Goal: Task Accomplishment & Management: Understand process/instructions

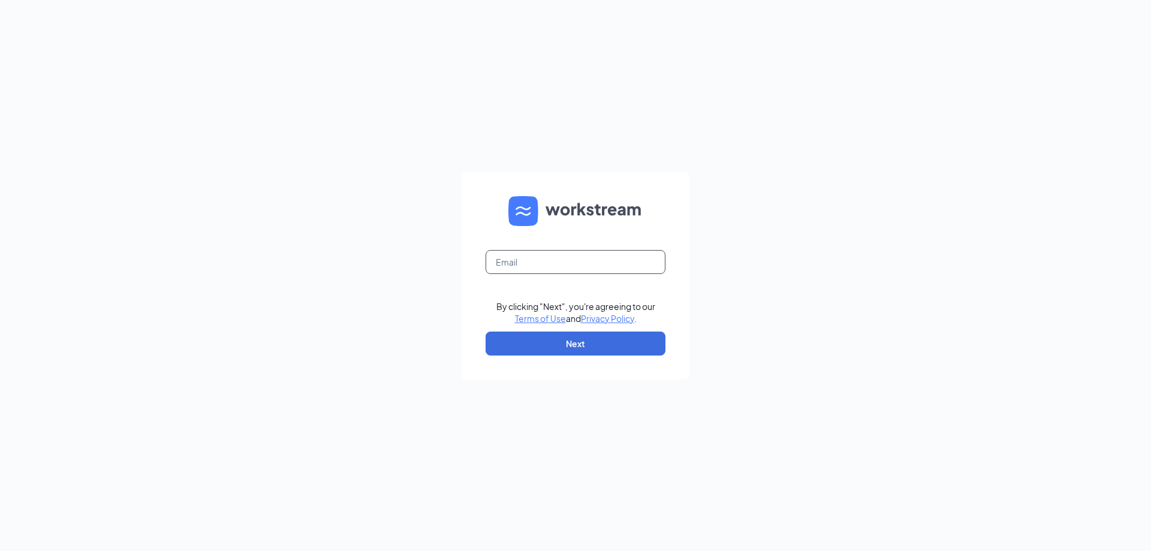
click at [532, 261] on input "text" at bounding box center [576, 262] width 180 height 24
type input "commercewendys@yahoo.com"
click at [562, 347] on button "Next" at bounding box center [576, 344] width 180 height 24
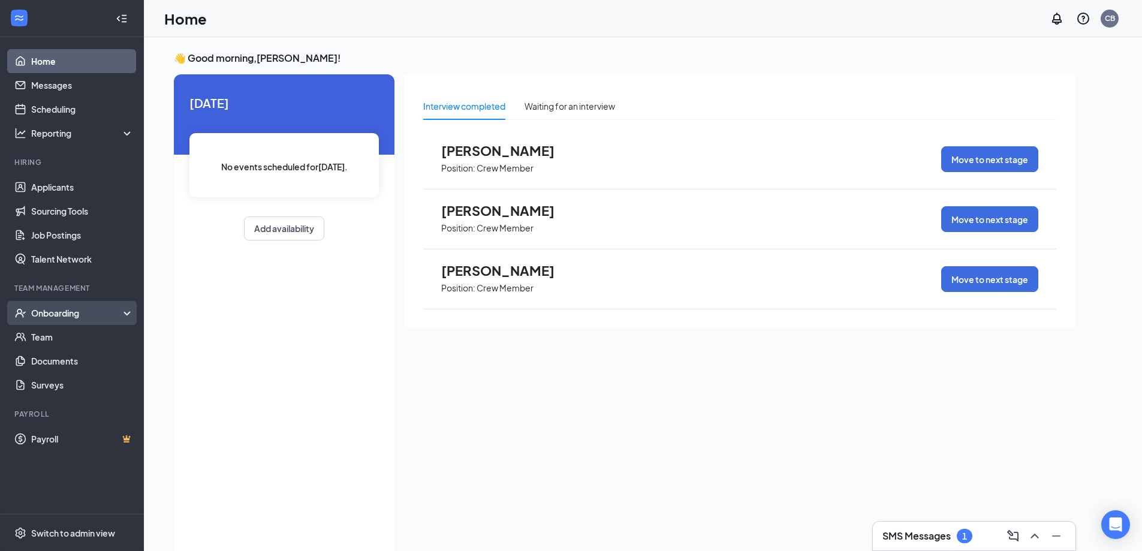
click at [51, 314] on div "Onboarding" at bounding box center [77, 313] width 92 height 12
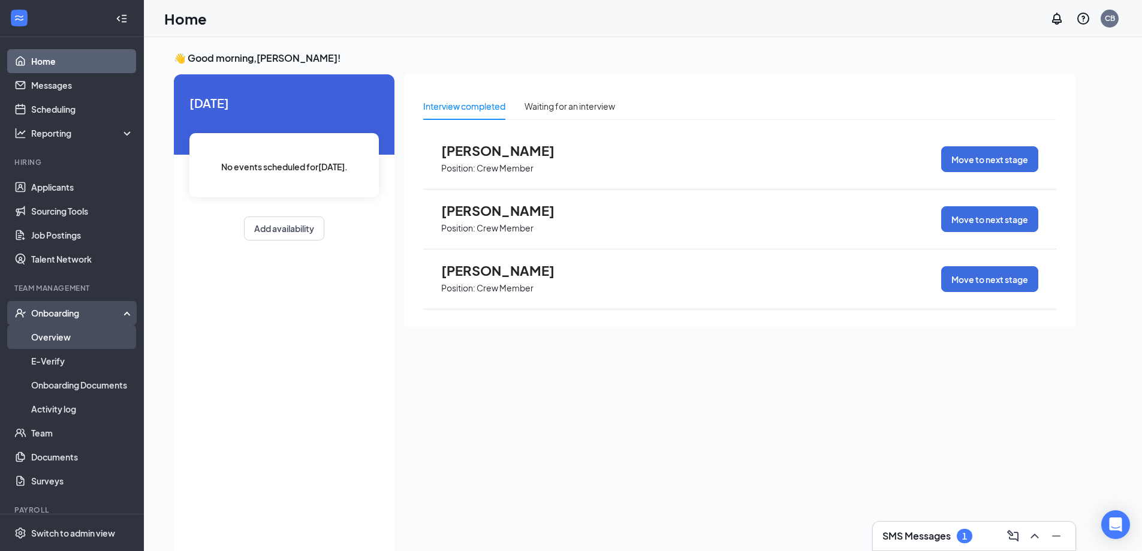
click at [49, 337] on link "Overview" at bounding box center [82, 337] width 103 height 24
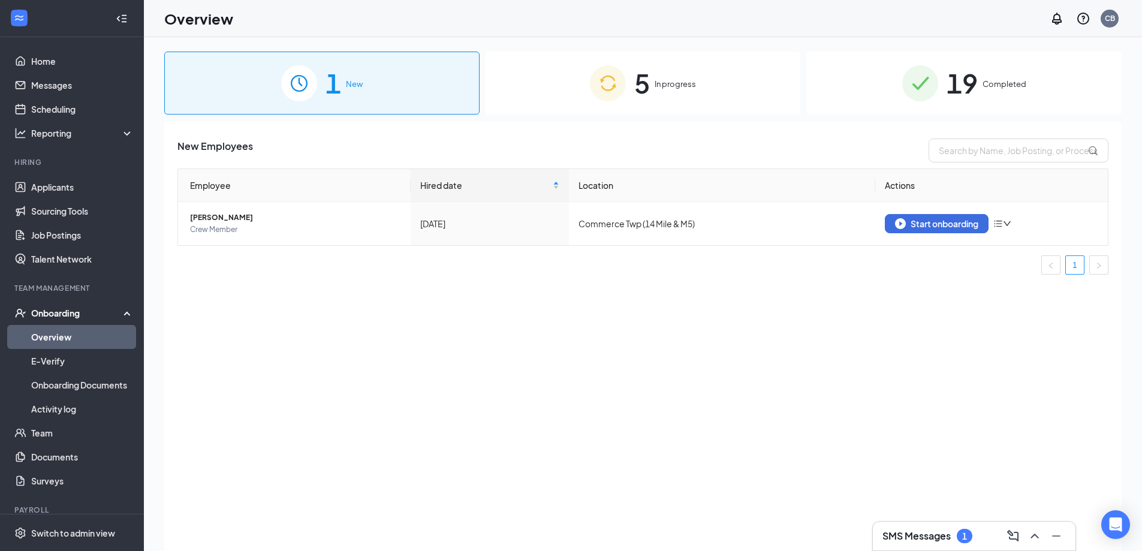
click at [678, 84] on span "In progress" at bounding box center [675, 84] width 41 height 12
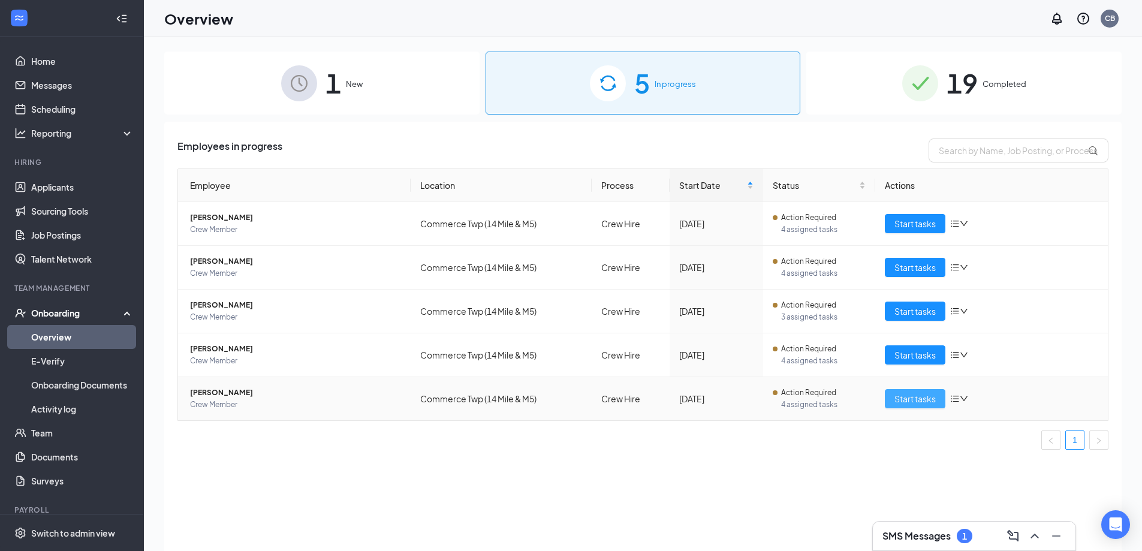
click at [913, 401] on span "Start tasks" at bounding box center [914, 398] width 41 height 13
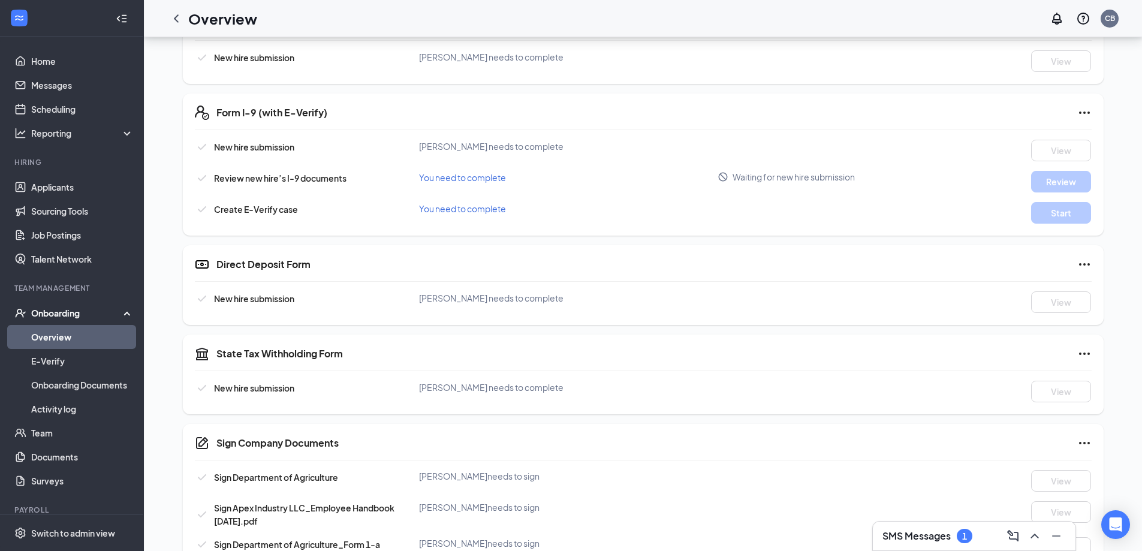
scroll to position [287, 0]
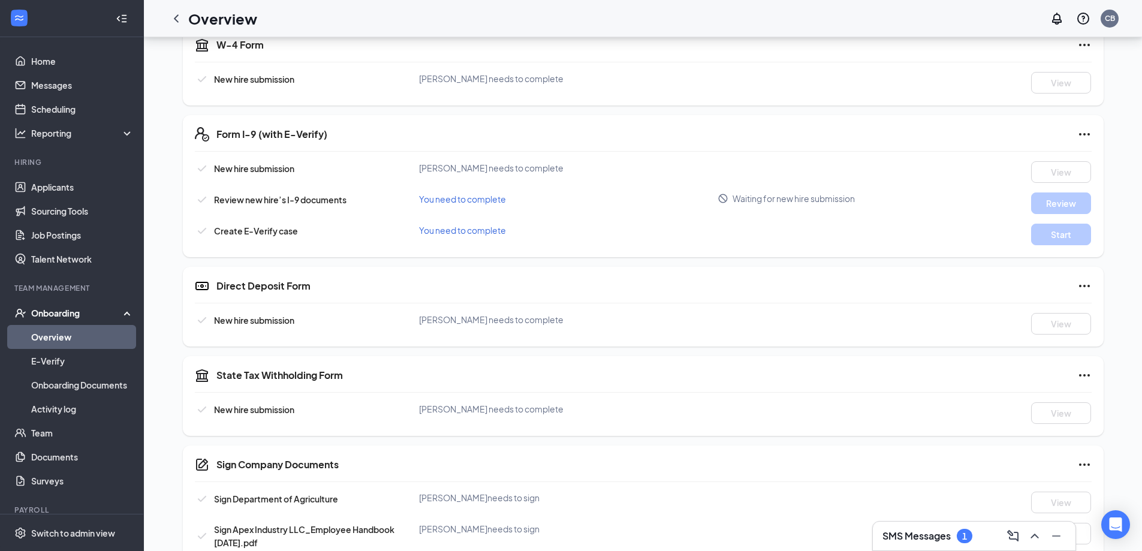
click at [965, 536] on div "1" at bounding box center [964, 536] width 5 height 10
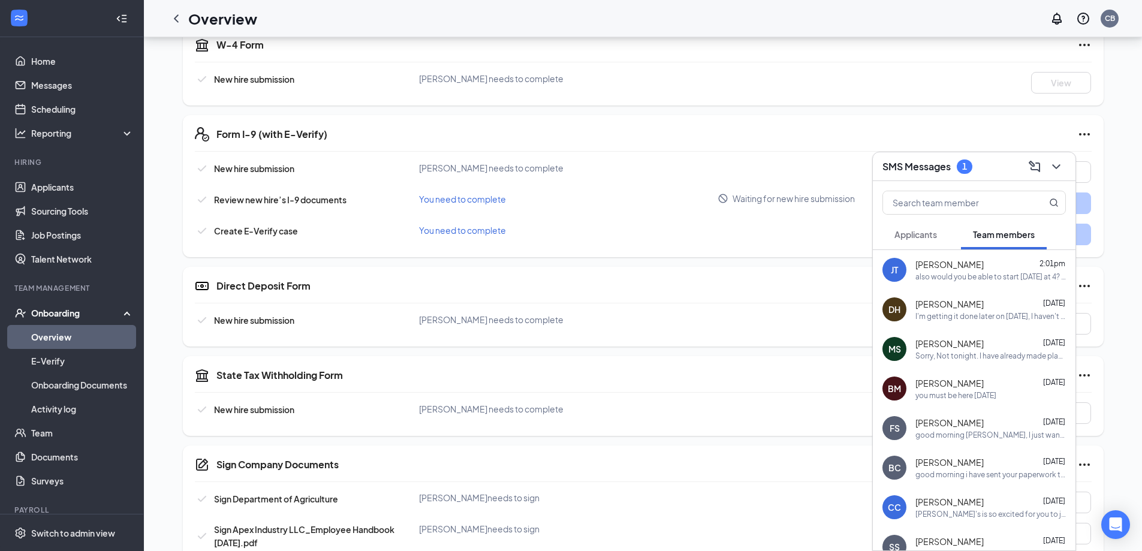
click at [962, 279] on div "also would you be able to start tomorrow at 4? Cindy" at bounding box center [990, 277] width 150 height 10
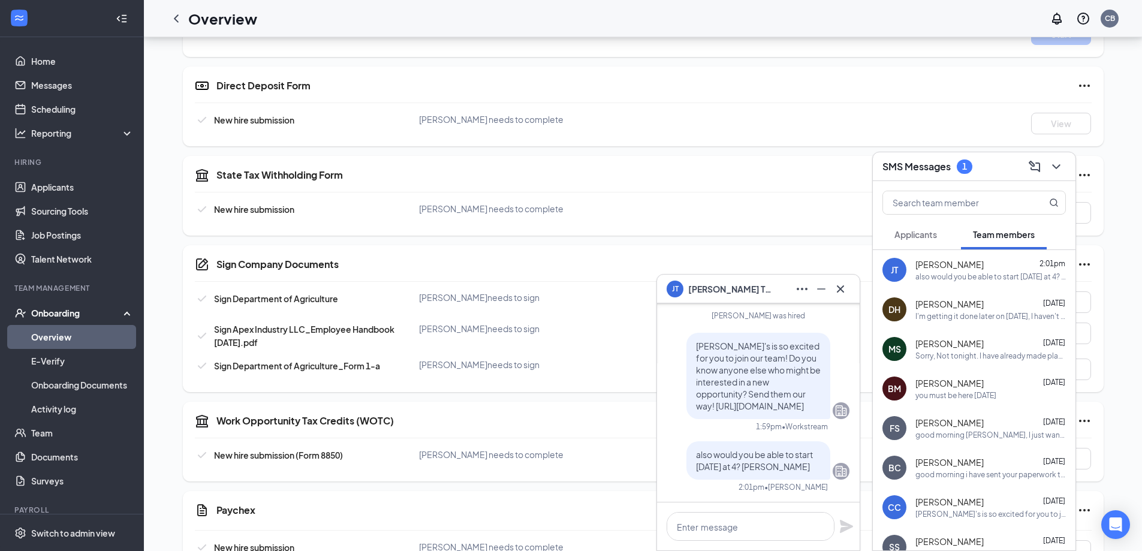
scroll to position [527, 0]
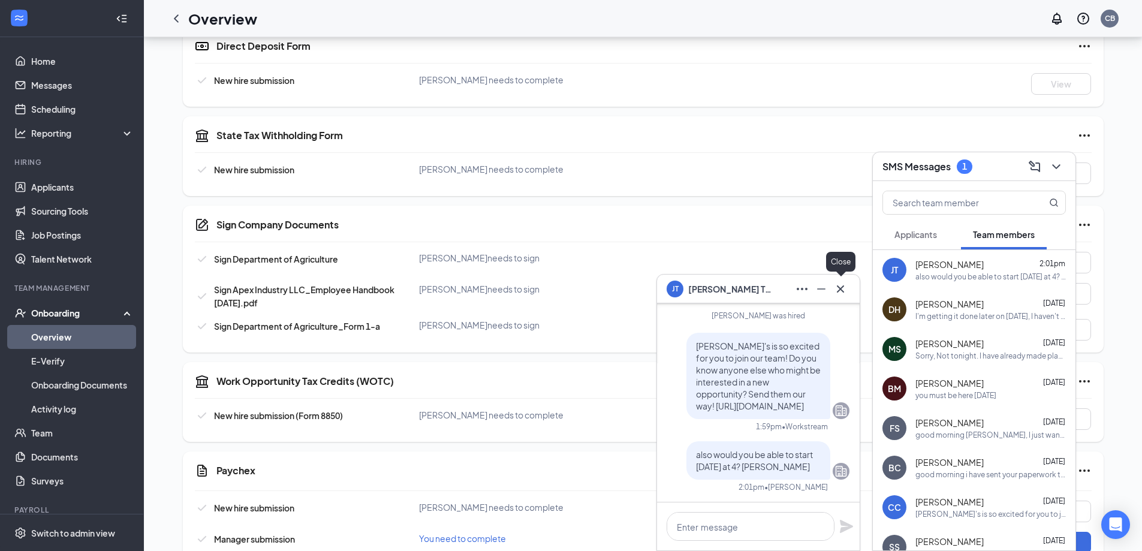
click at [835, 293] on icon "Cross" at bounding box center [840, 289] width 14 height 14
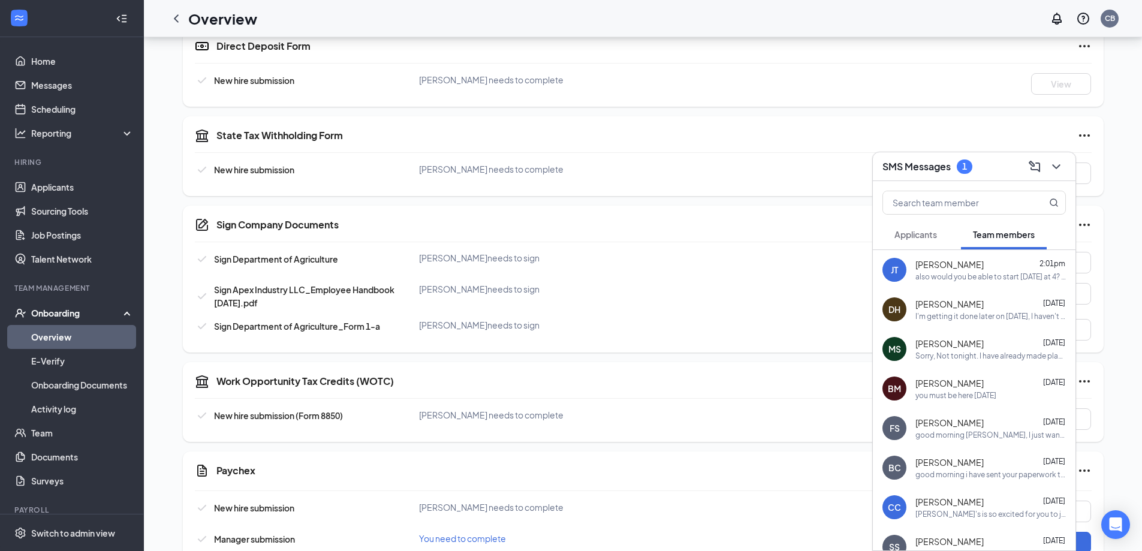
click at [977, 317] on div "I'm getting it done later on today, I haven't been home to get it done yet." at bounding box center [990, 316] width 150 height 10
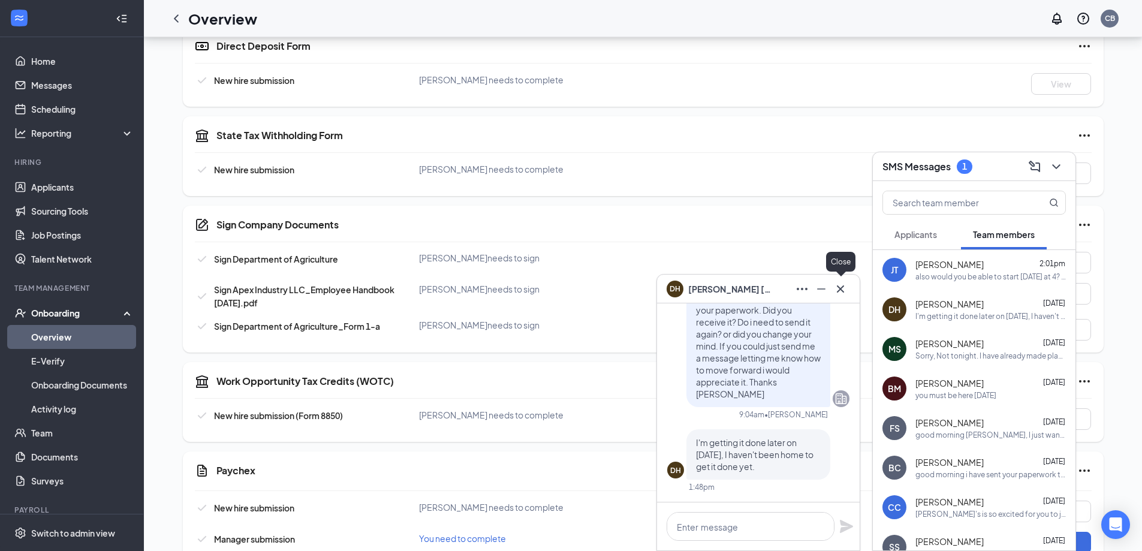
click at [839, 288] on icon "Cross" at bounding box center [840, 288] width 7 height 7
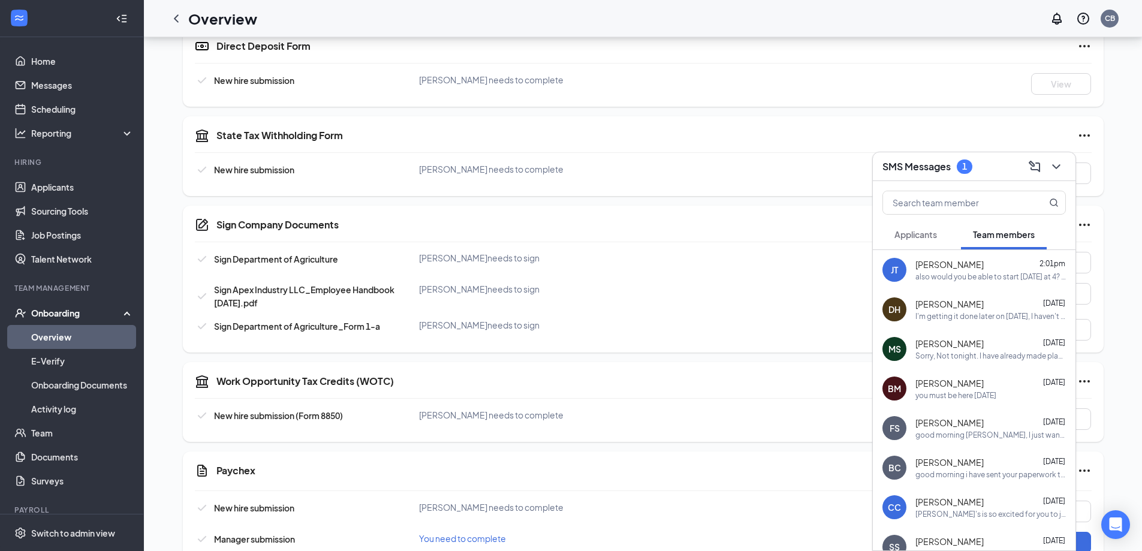
click at [943, 277] on div "also would you be able to start tomorrow at 4? Cindy" at bounding box center [990, 277] width 150 height 10
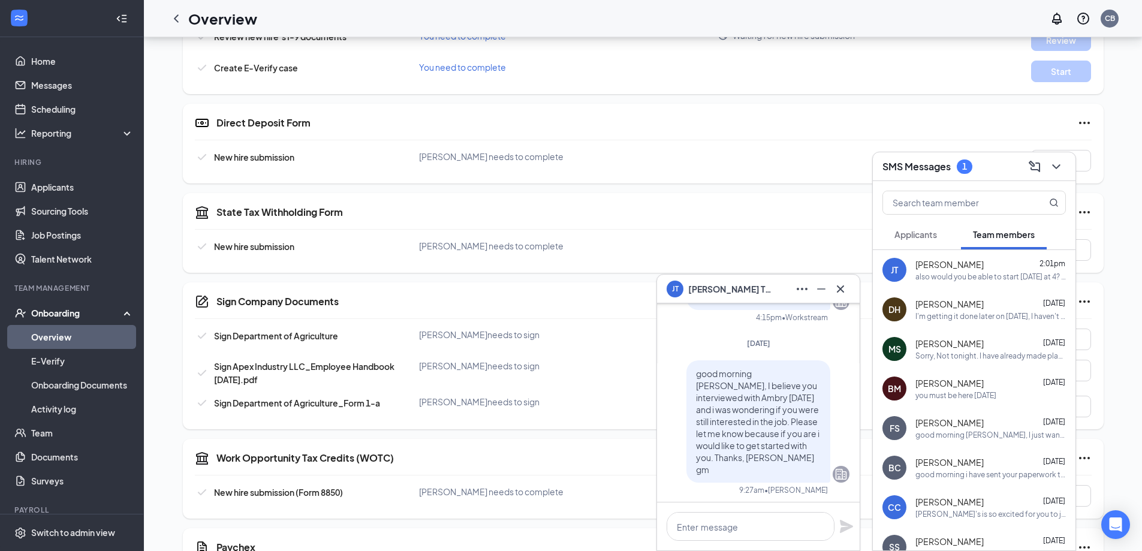
scroll to position [-223, 0]
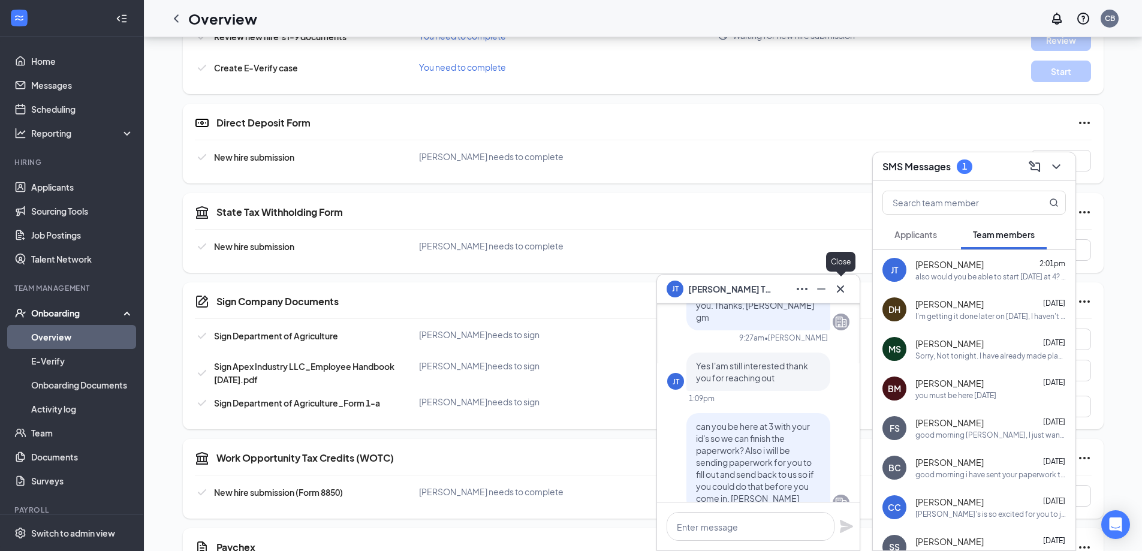
click at [843, 292] on icon "Cross" at bounding box center [840, 289] width 14 height 14
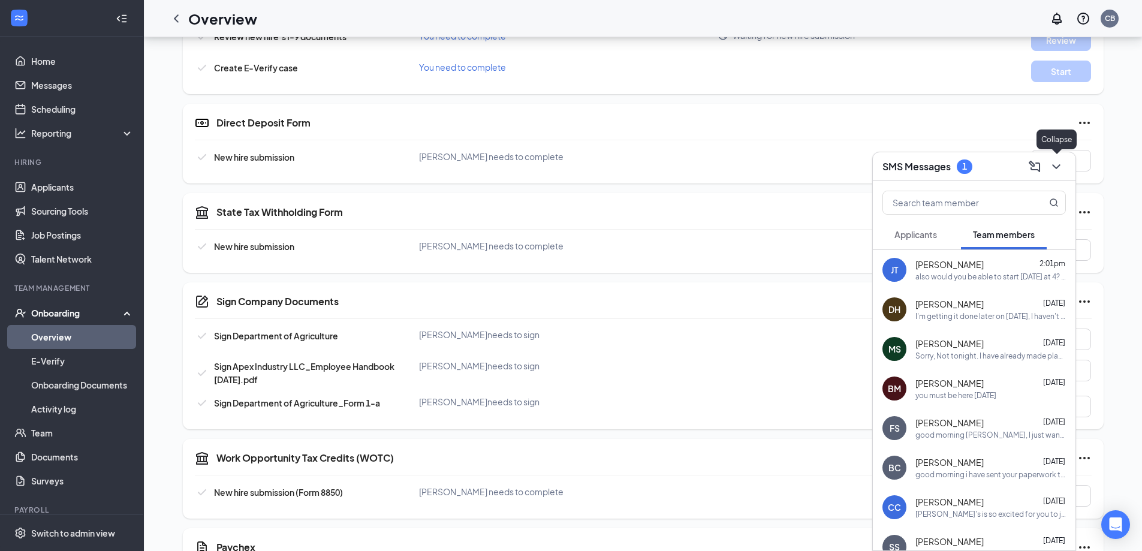
click at [1055, 168] on icon "ChevronDown" at bounding box center [1056, 166] width 14 height 14
